Goal: Transaction & Acquisition: Book appointment/travel/reservation

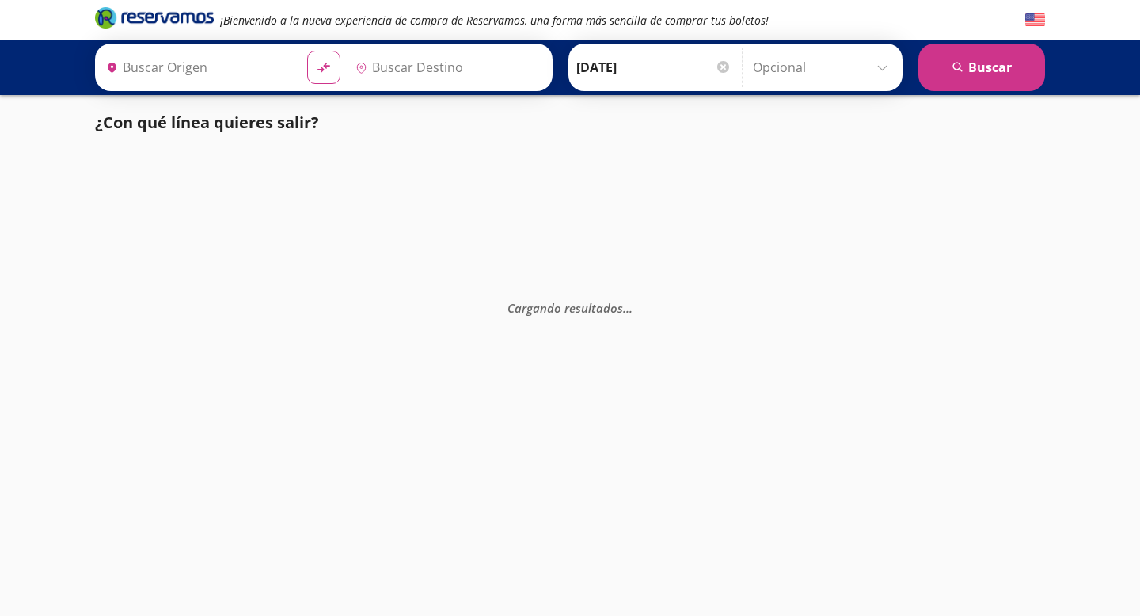
type input "[GEOGRAPHIC_DATA], [GEOGRAPHIC_DATA]"
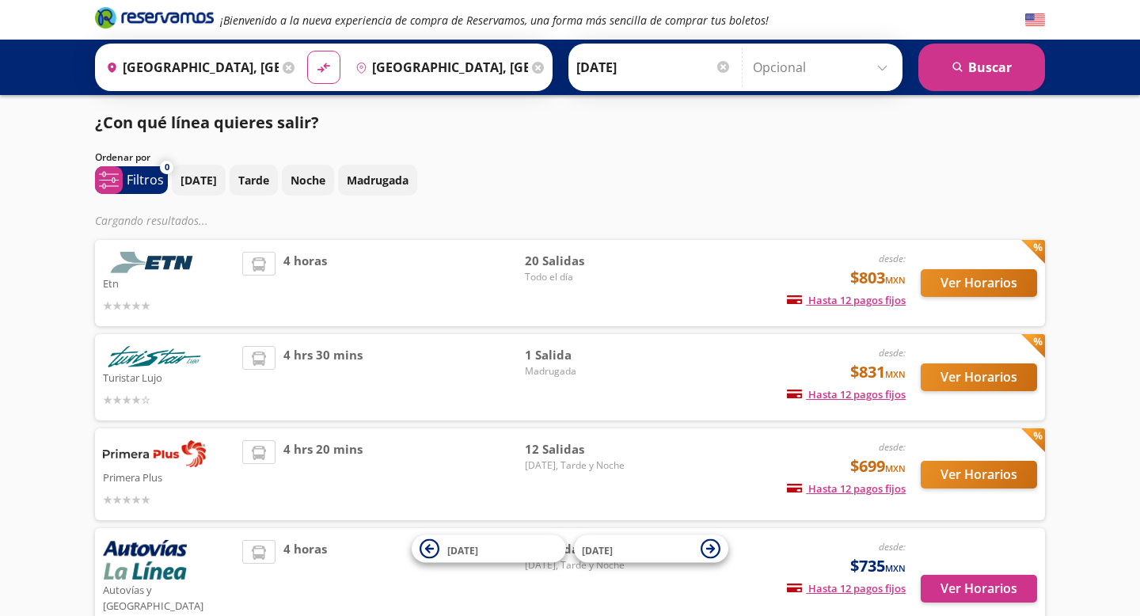
click at [565, 263] on span "20 Salidas" at bounding box center [580, 261] width 111 height 18
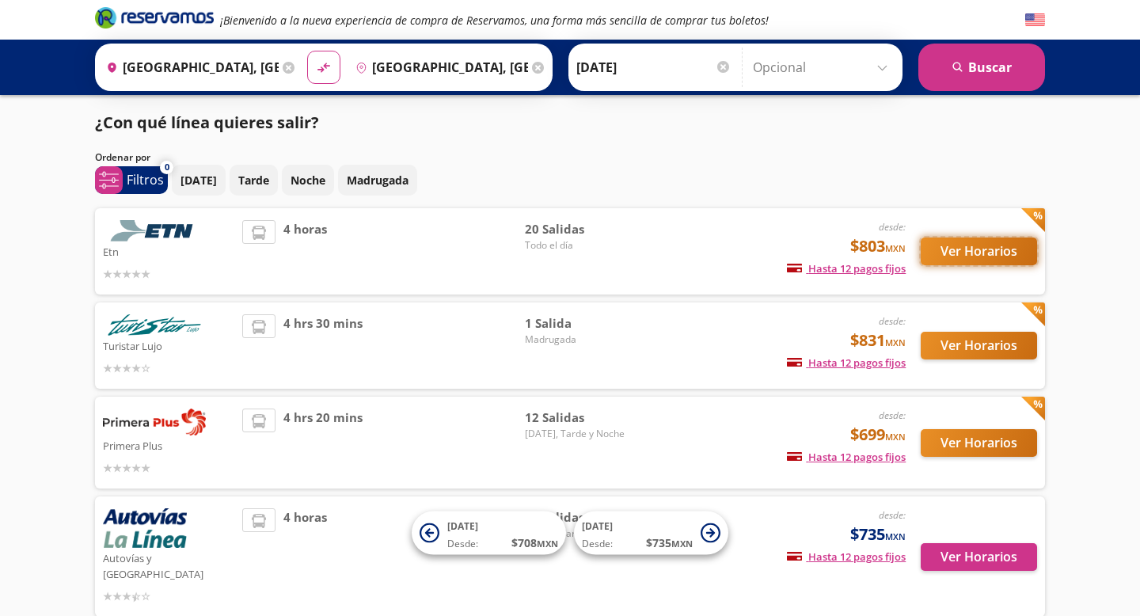
click at [956, 251] on button "Ver Horarios" at bounding box center [979, 252] width 116 height 28
click at [975, 352] on button "Ver Horarios" at bounding box center [979, 346] width 116 height 28
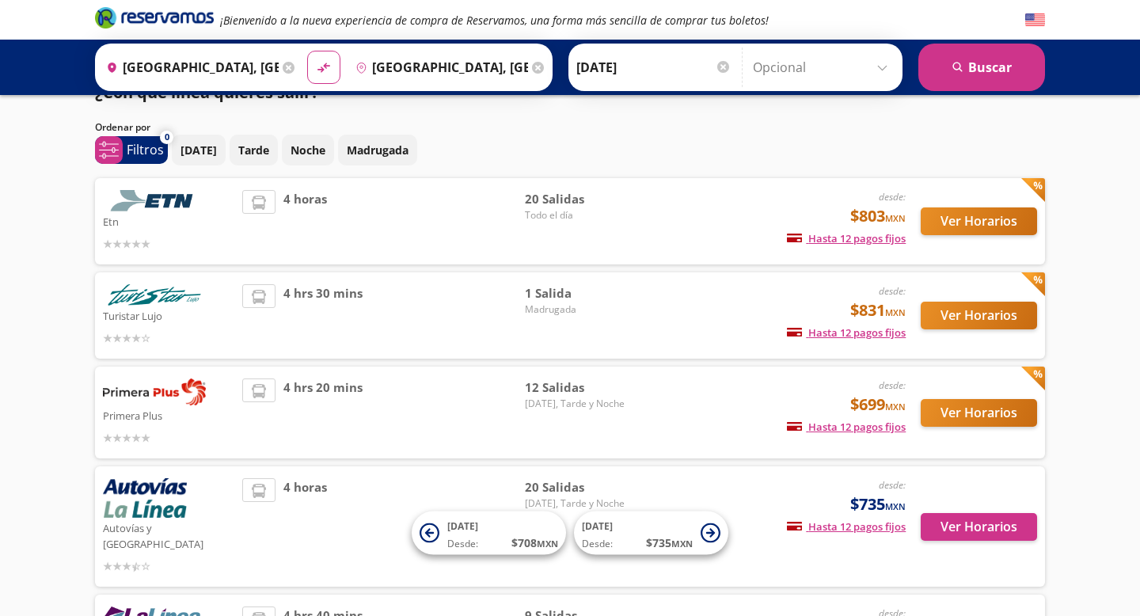
scroll to position [42, 0]
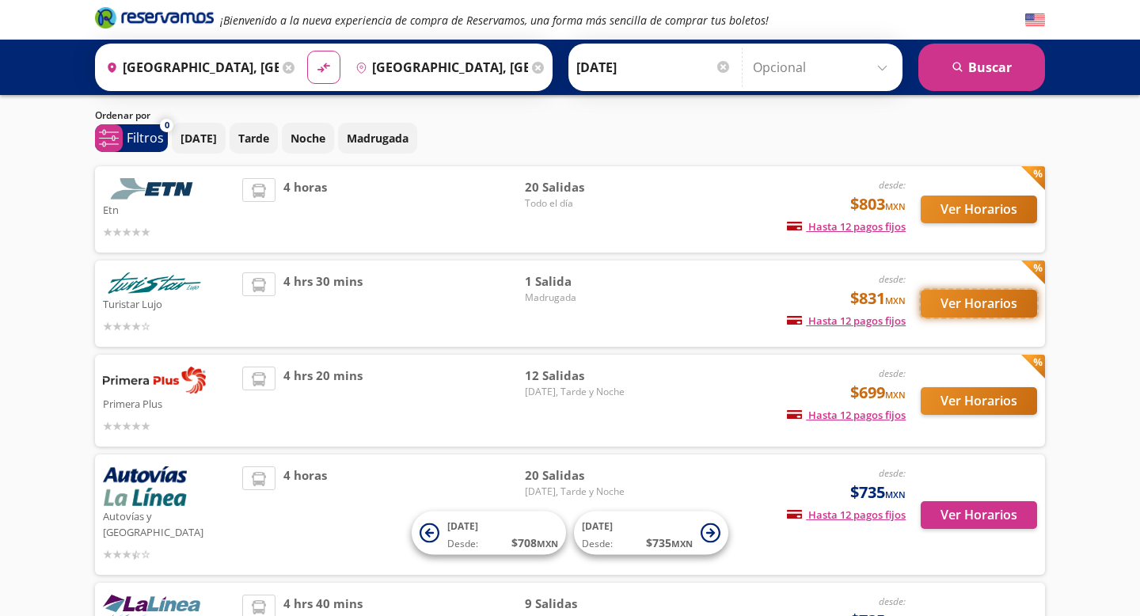
click at [1021, 299] on button "Ver Horarios" at bounding box center [979, 304] width 116 height 28
